Goal: Find specific page/section: Find specific page/section

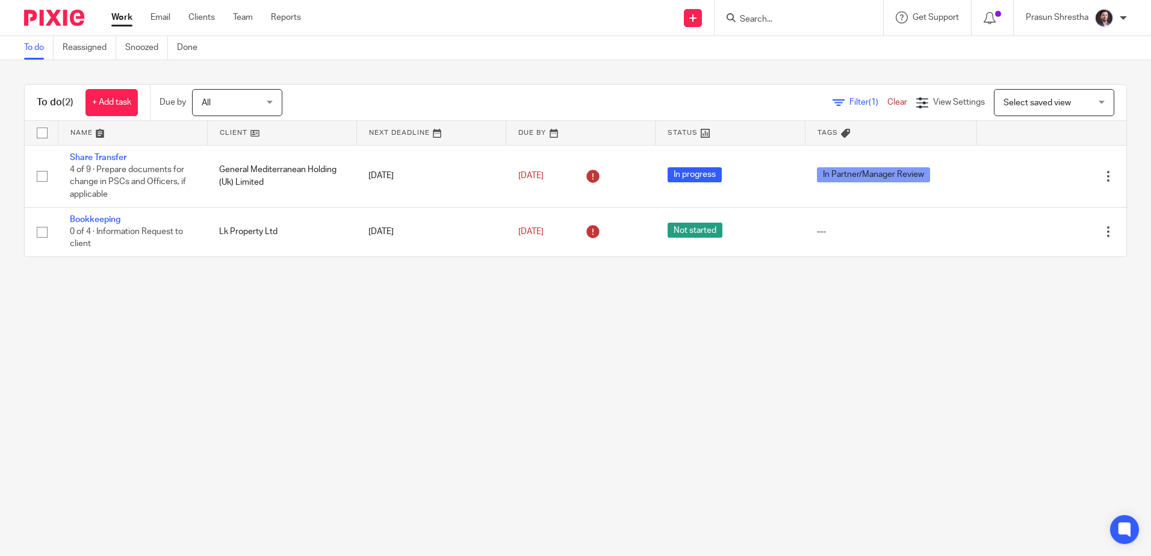
click at [763, 19] on input "Search" at bounding box center [793, 19] width 108 height 11
click at [762, 19] on input "Search" at bounding box center [793, 19] width 108 height 11
click at [652, 362] on main "To do Reassigned Snoozed Done To do (2) + Add task Due by All All Today Tomorro…" at bounding box center [575, 278] width 1151 height 556
click at [789, 14] on input "Search" at bounding box center [793, 19] width 108 height 11
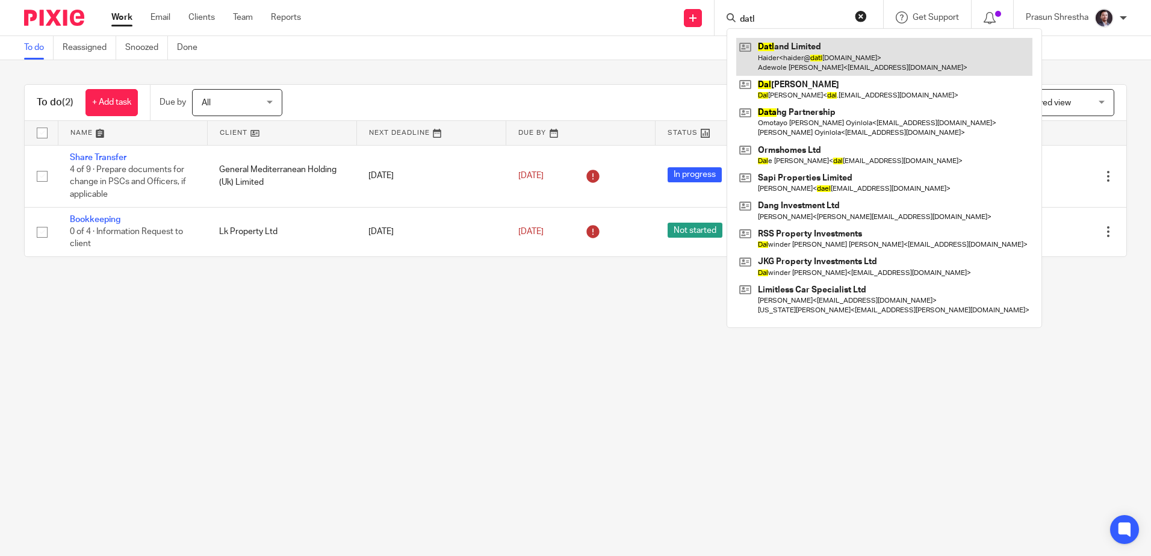
type input "datl"
click at [791, 60] on link at bounding box center [884, 56] width 296 height 37
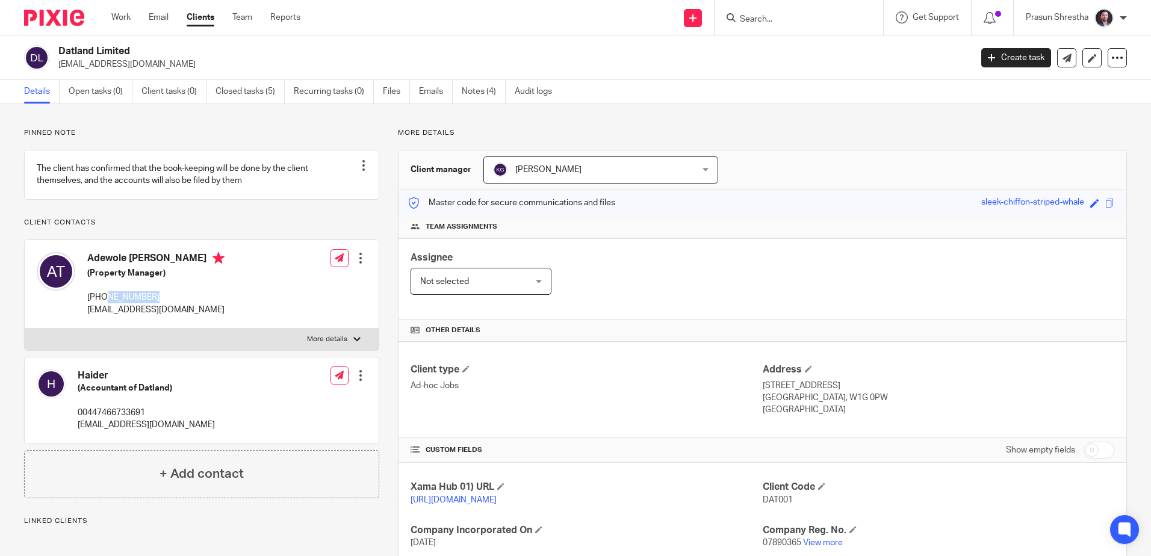
drag, startPoint x: 167, startPoint y: 308, endPoint x: 105, endPoint y: 309, distance: 62.6
click at [105, 303] on p "+44 7956998525" at bounding box center [155, 297] width 137 height 12
copy p "7956998525"
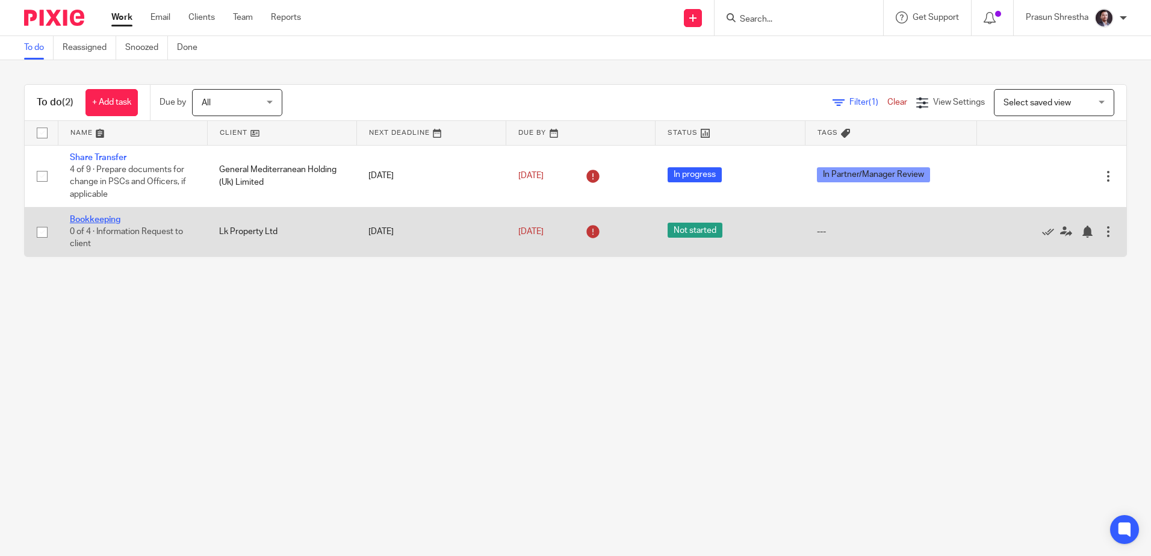
click at [81, 223] on link "Bookkeeping" at bounding box center [95, 219] width 51 height 8
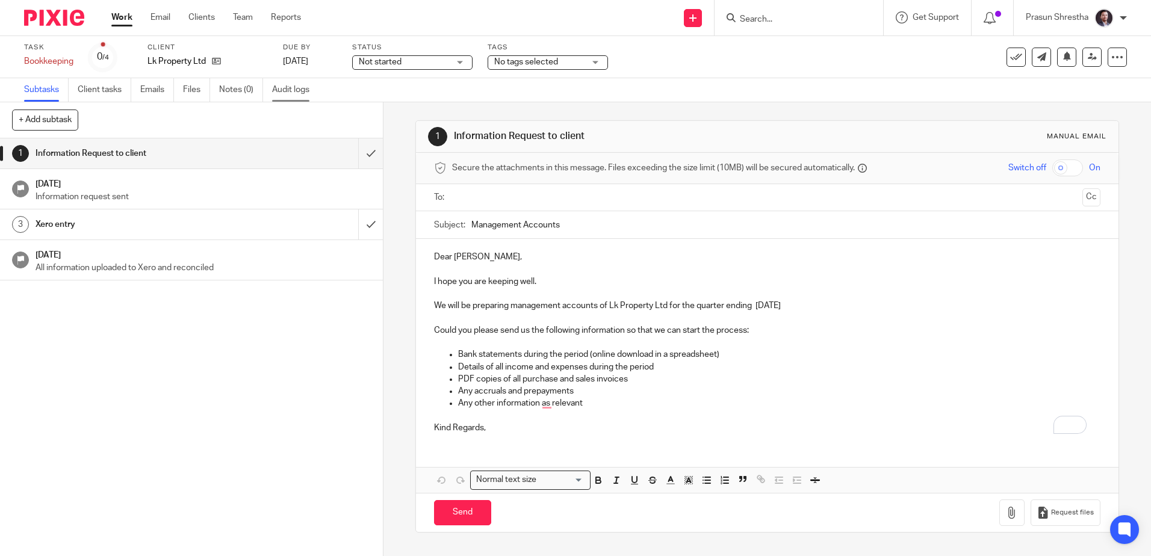
click at [296, 96] on link "Audit logs" at bounding box center [295, 89] width 46 height 23
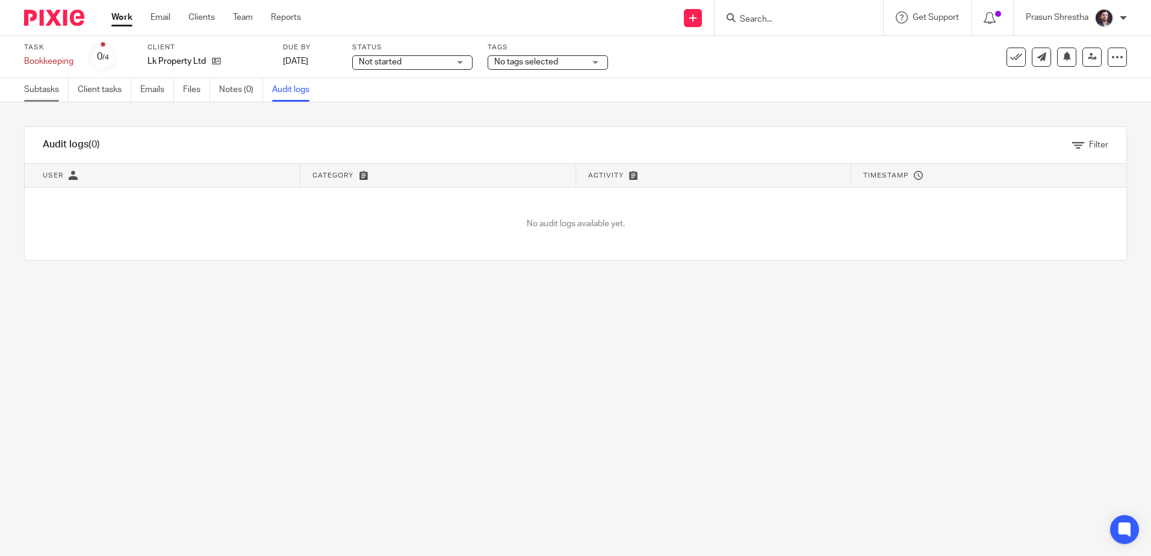
click at [41, 85] on link "Subtasks" at bounding box center [46, 89] width 45 height 23
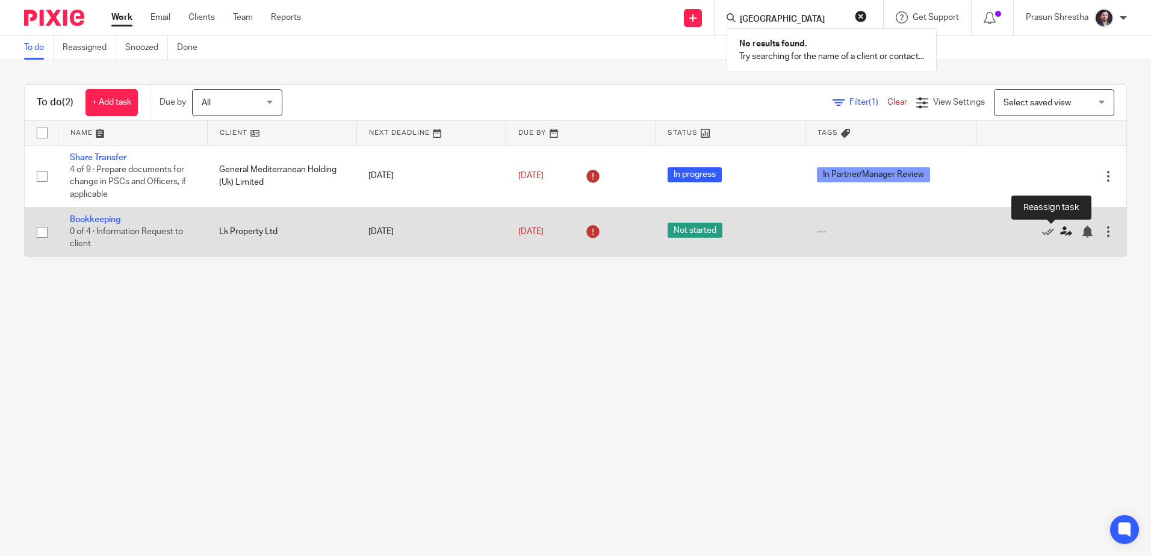
type input "hanover south"
click at [1060, 231] on icon at bounding box center [1066, 232] width 12 height 12
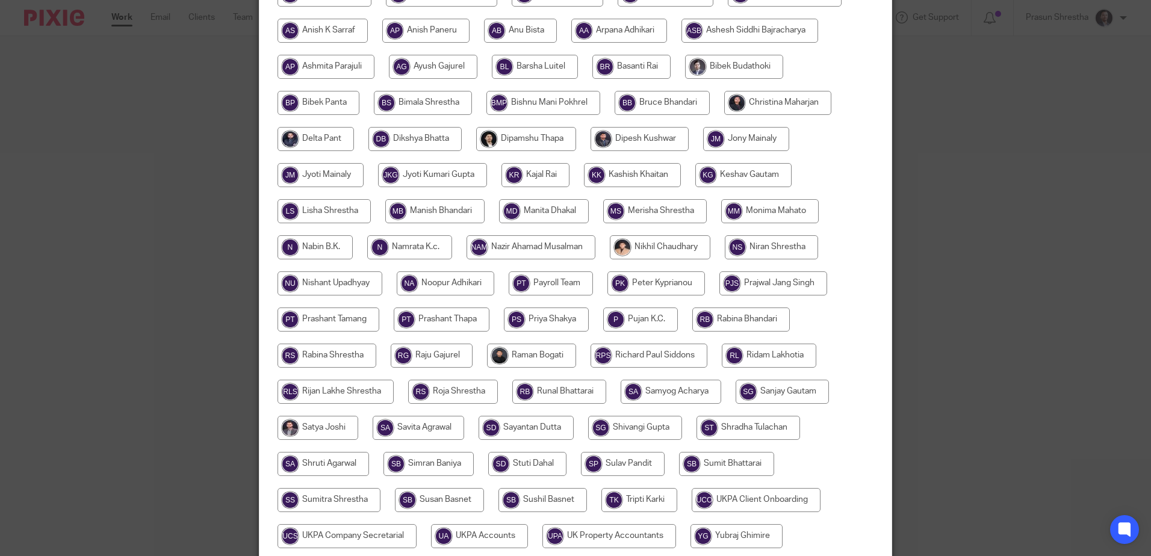
scroll to position [376, 0]
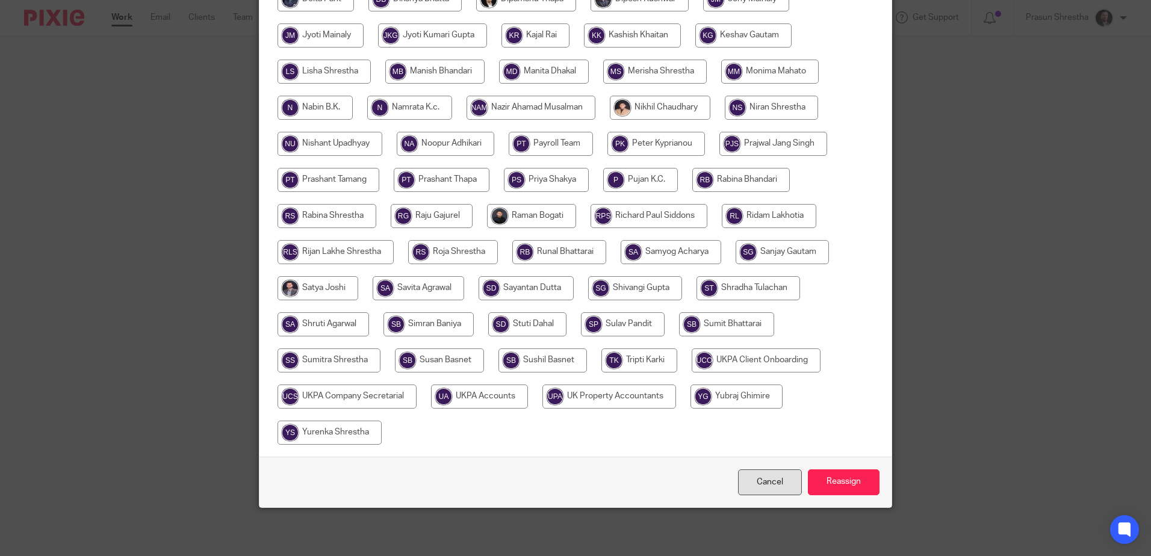
click at [761, 486] on link "Cancel" at bounding box center [770, 482] width 64 height 26
